Goal: Task Accomplishment & Management: Complete application form

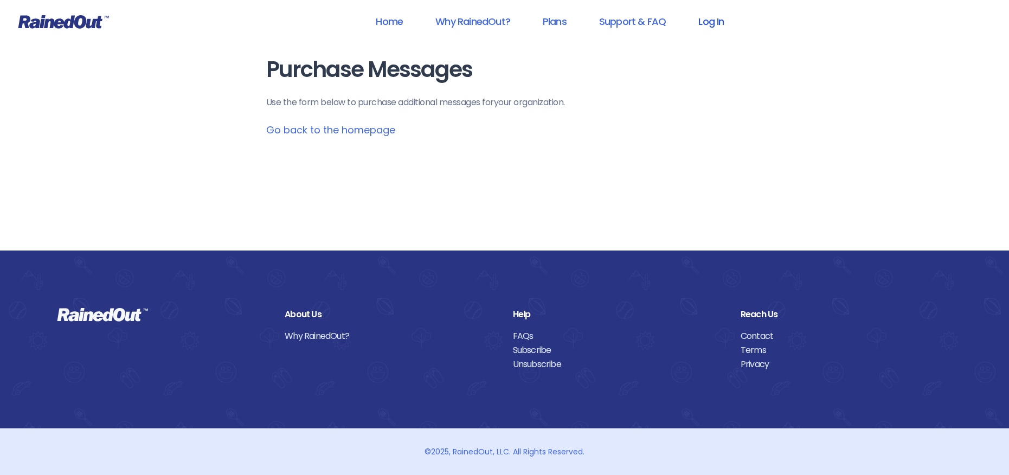
click at [706, 24] on link "Log In" at bounding box center [711, 21] width 54 height 24
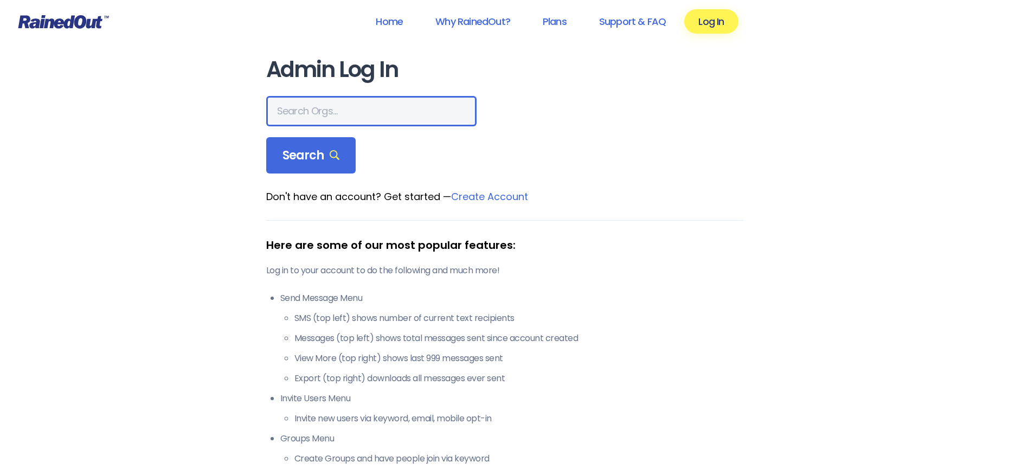
drag, startPoint x: 317, startPoint y: 100, endPoint x: 333, endPoint y: 100, distance: 16.3
click at [317, 101] on input "text" at bounding box center [371, 111] width 210 height 30
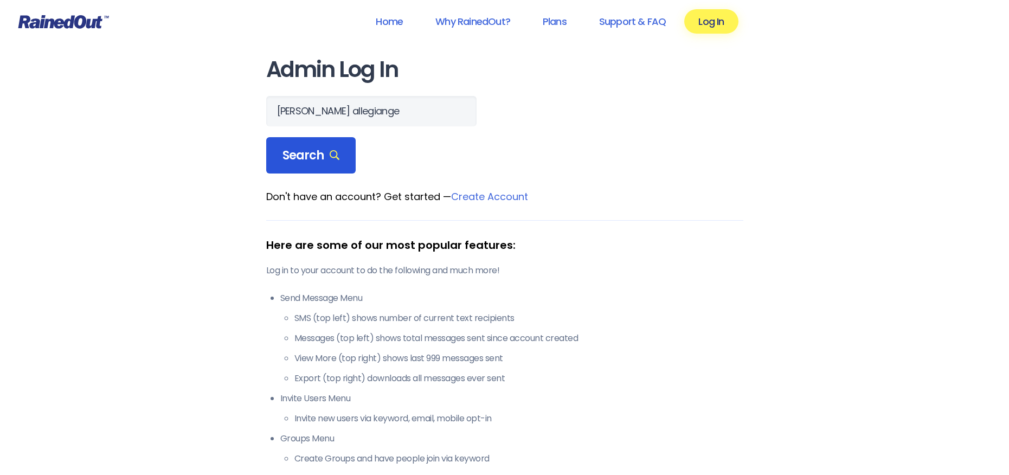
click at [323, 166] on div "Search" at bounding box center [311, 155] width 90 height 37
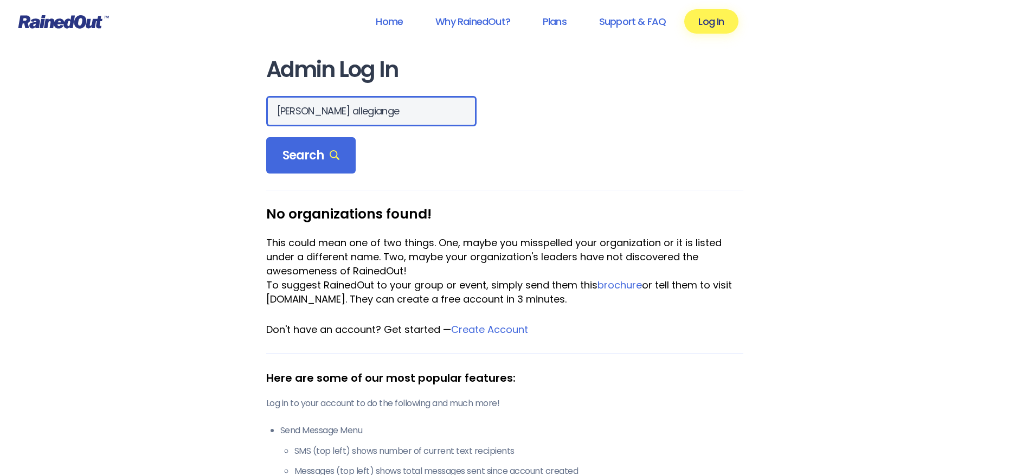
click at [382, 115] on input "[PERSON_NAME] allegiange" at bounding box center [371, 111] width 210 height 30
type input "[PERSON_NAME] allegiance"
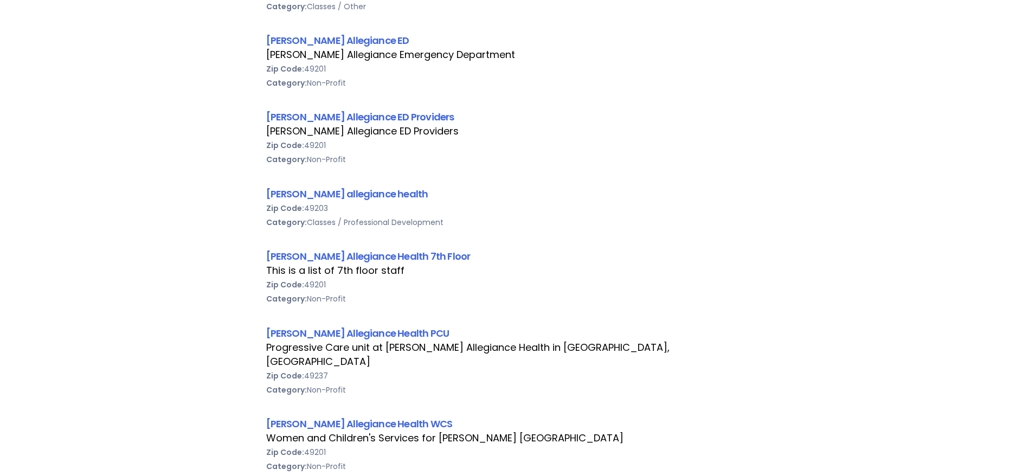
scroll to position [488, 0]
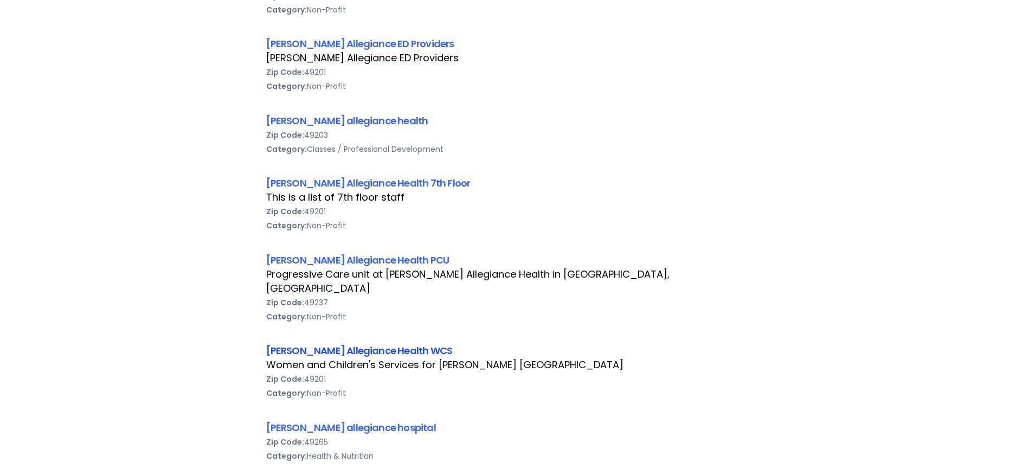
click at [348, 344] on link "[PERSON_NAME] Allegiance Health WCS" at bounding box center [359, 351] width 186 height 14
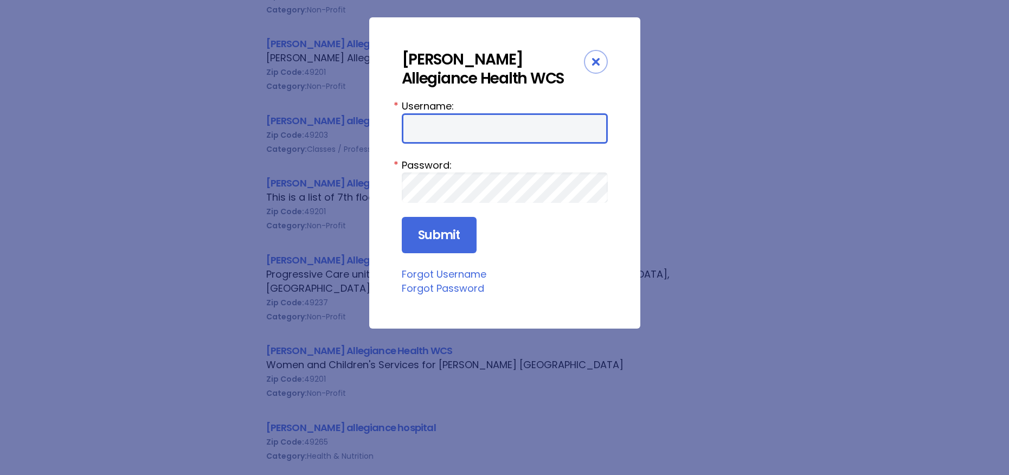
click at [409, 124] on input "Username:" at bounding box center [505, 128] width 206 height 30
type input "aprevos1"
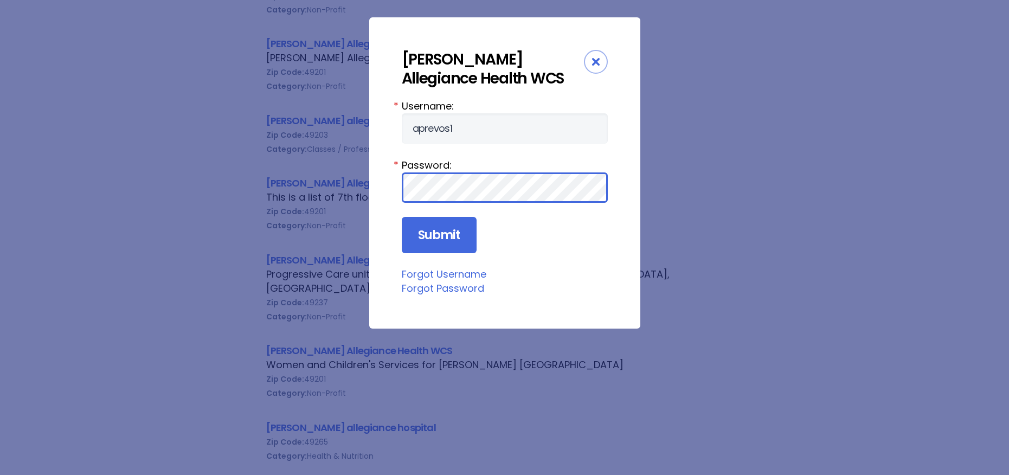
click at [402, 217] on input "Submit" at bounding box center [439, 235] width 75 height 37
